Goal: Transaction & Acquisition: Purchase product/service

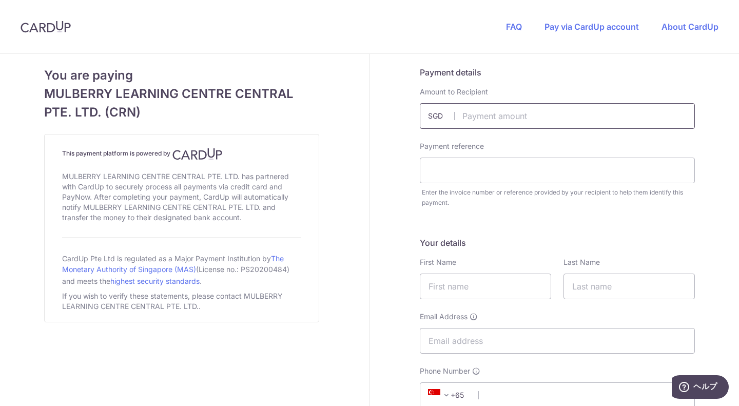
click at [485, 123] on input "text" at bounding box center [557, 116] width 275 height 26
type input "2834.00"
click at [434, 173] on input "text" at bounding box center [557, 171] width 275 height 26
type input "INV011103"
click at [503, 289] on input "text" at bounding box center [485, 287] width 131 height 26
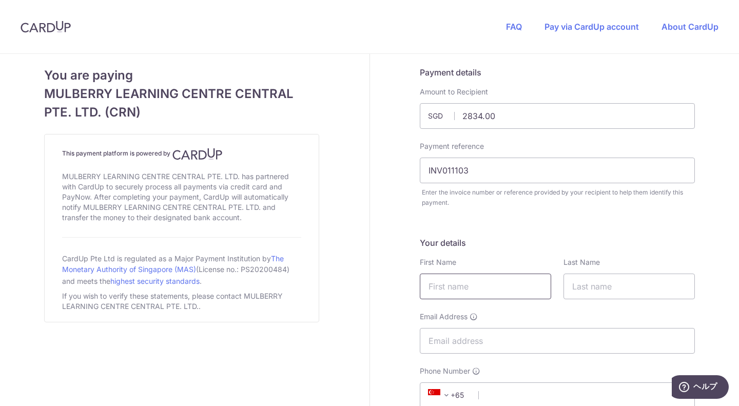
type input "[PERSON_NAME]"
type input "Une"
type input "[EMAIL_ADDRESS][DOMAIN_NAME]"
type input "81330029"
type input "229814"
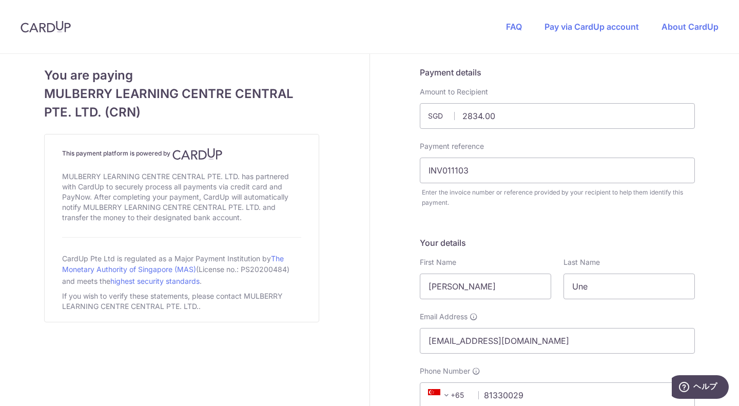
type input "[STREET_ADDRESS]"
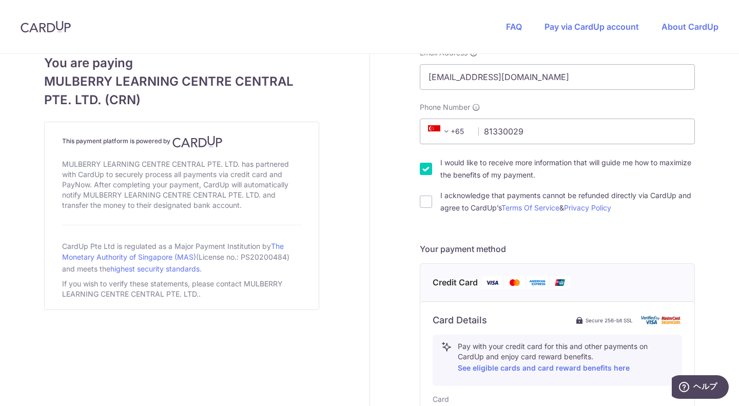
scroll to position [269, 0]
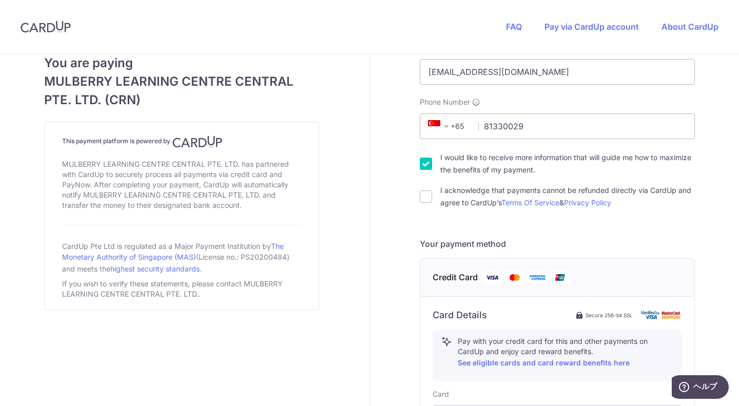
click at [427, 194] on input "I acknowledge that payments cannot be refunded directly via CardUp and agree to…" at bounding box center [426, 196] width 12 height 12
checkbox input "true"
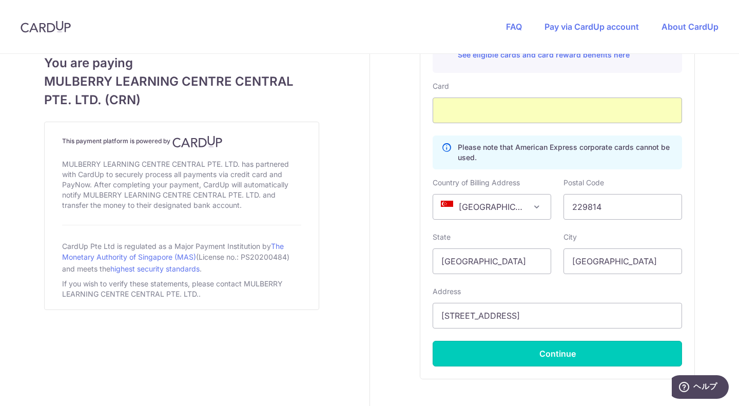
click at [603, 350] on button "Continue" at bounding box center [557, 354] width 249 height 26
type input "**** 8381"
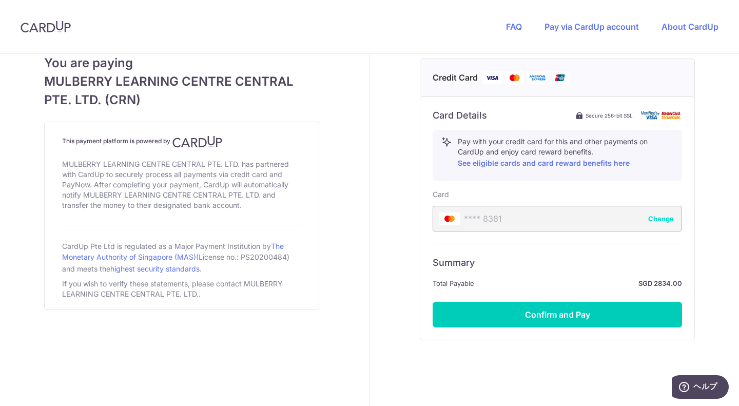
scroll to position [474, 0]
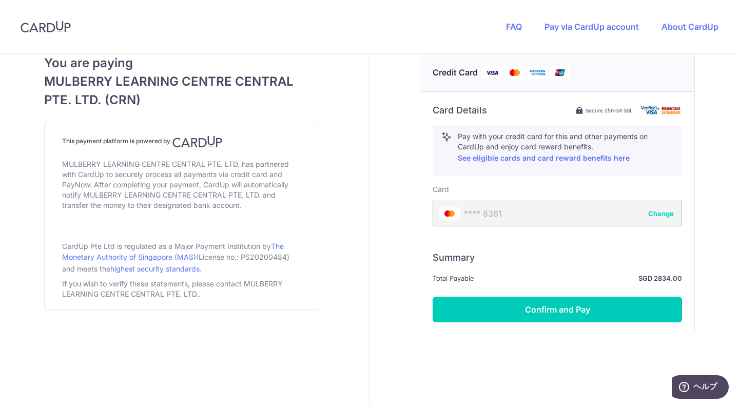
click at [599, 318] on button "Confirm and Pay" at bounding box center [557, 310] width 249 height 26
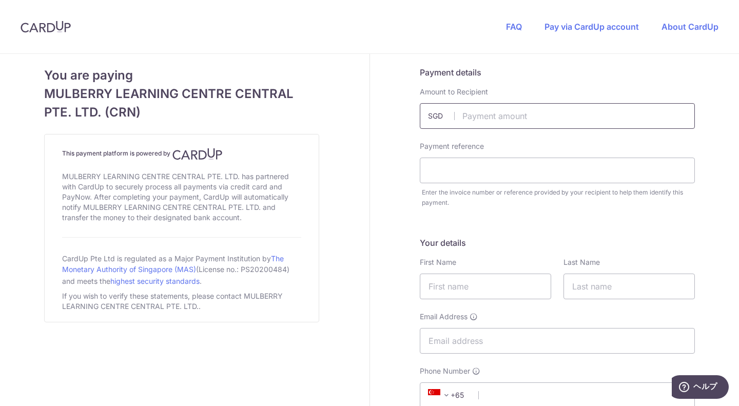
click at [498, 126] on input "text" at bounding box center [557, 116] width 275 height 26
type input "2452.50"
click at [486, 170] on input "text" at bounding box center [557, 171] width 275 height 26
type input "INV011128"
click at [476, 292] on input "text" at bounding box center [485, 287] width 131 height 26
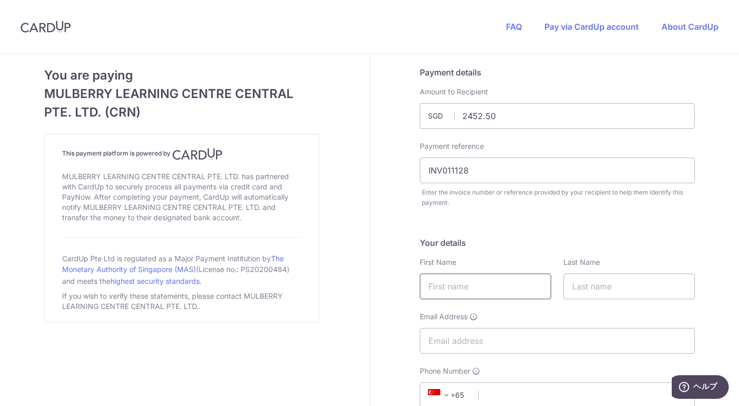
type input "[PERSON_NAME]"
type input "Une"
type input "[EMAIL_ADDRESS][DOMAIN_NAME]"
type input "81330029"
type input "229814"
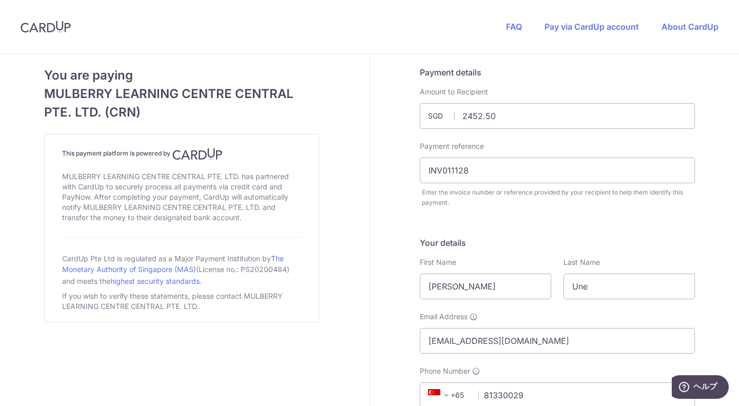
type input "[STREET_ADDRESS]"
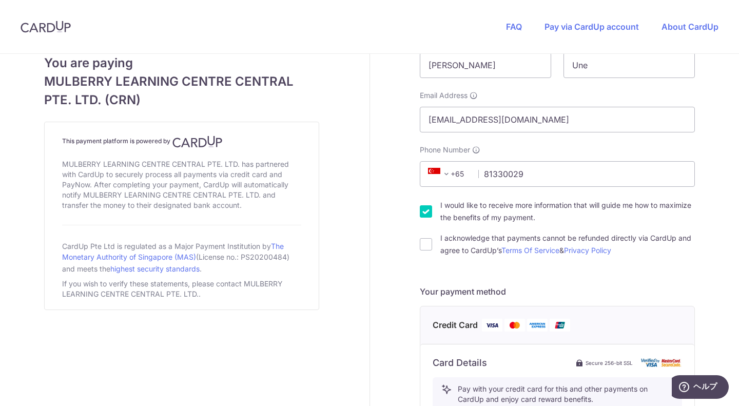
scroll to position [109, 0]
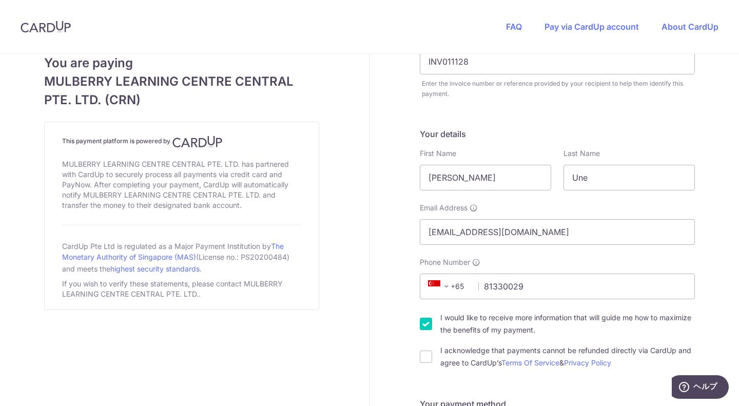
click at [424, 357] on input "I acknowledge that payments cannot be refunded directly via CardUp and agree to…" at bounding box center [426, 357] width 12 height 12
checkbox input "true"
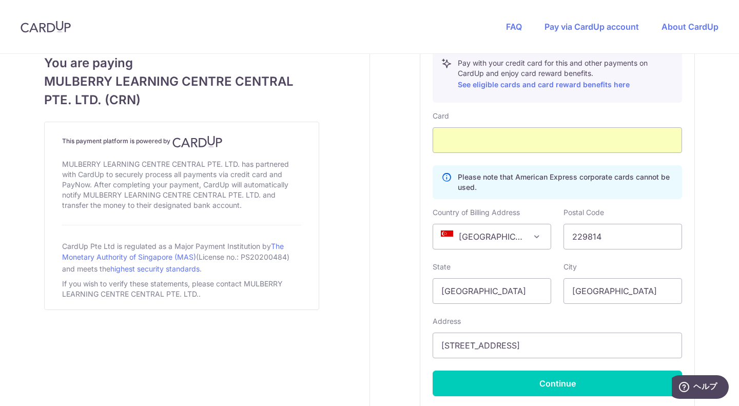
scroll to position [638, 0]
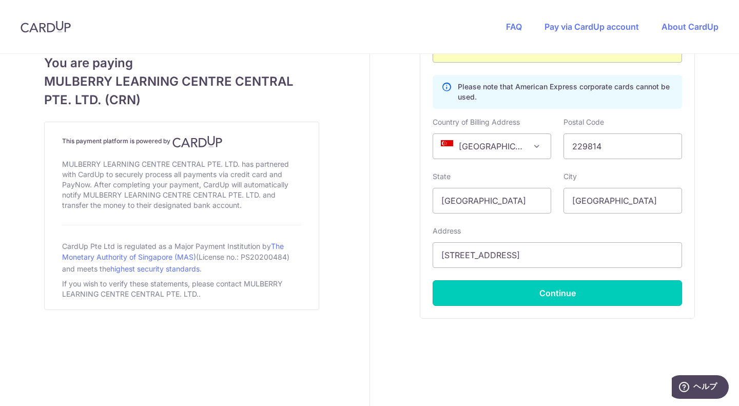
click at [563, 293] on button "Continue" at bounding box center [557, 293] width 249 height 26
type input "**** 8381"
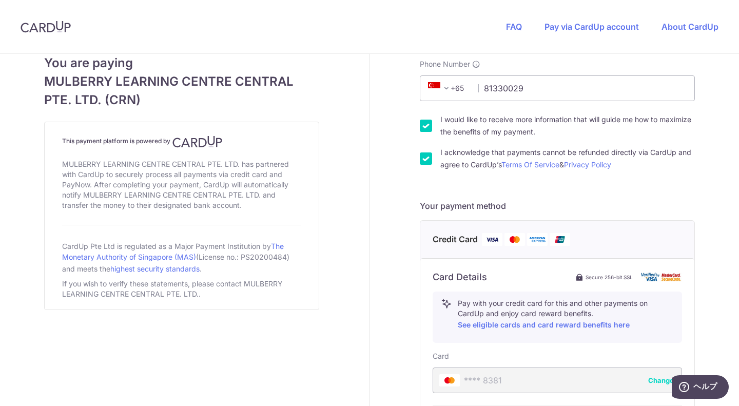
scroll to position [490, 0]
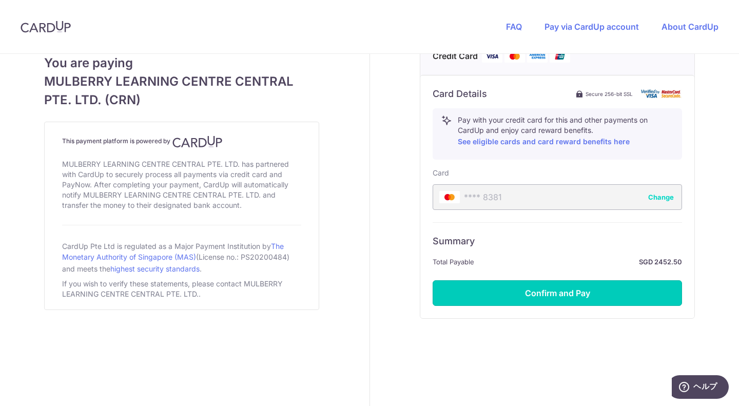
click at [570, 291] on button "Confirm and Pay" at bounding box center [557, 293] width 249 height 26
